Goal: Use online tool/utility: Utilize a website feature to perform a specific function

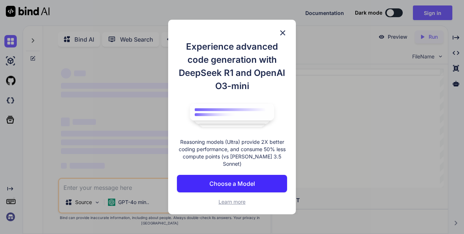
click at [242, 175] on button "Choose a Model" at bounding box center [232, 184] width 110 height 18
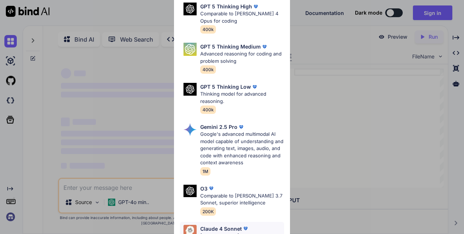
scroll to position [57, 0]
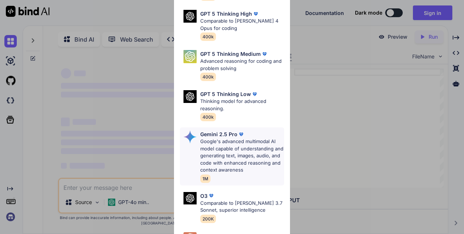
click at [217, 156] on p "Google's advanced multimodal AI model capable of understanding and generating t…" at bounding box center [242, 156] width 84 height 36
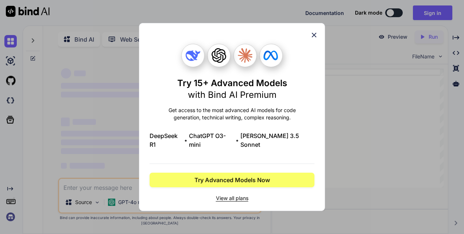
click at [311, 38] on icon at bounding box center [314, 35] width 8 height 8
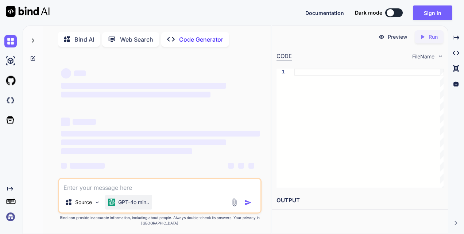
click at [128, 201] on p "GPT-4o min.." at bounding box center [133, 201] width 31 height 7
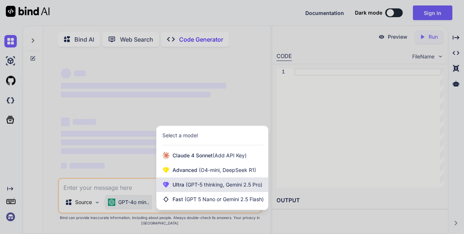
click at [190, 186] on span "(GPT-5 thinking, Gemini 2.5 Pro)" at bounding box center [223, 184] width 78 height 6
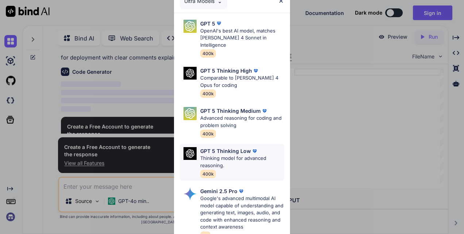
scroll to position [83, 0]
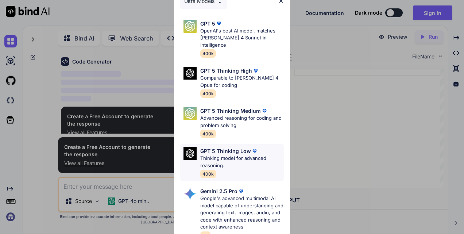
type textarea "x"
click at [115, 163] on div "Ultra Models GPT 5 OpenAI's best AI model, matches [PERSON_NAME] 4 Sonnet in In…" at bounding box center [232, 117] width 464 height 234
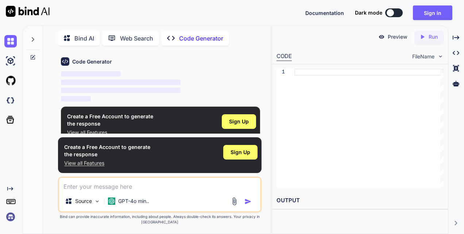
click at [81, 160] on p "View all Features" at bounding box center [107, 162] width 86 height 7
